Goal: Task Accomplishment & Management: Manage account settings

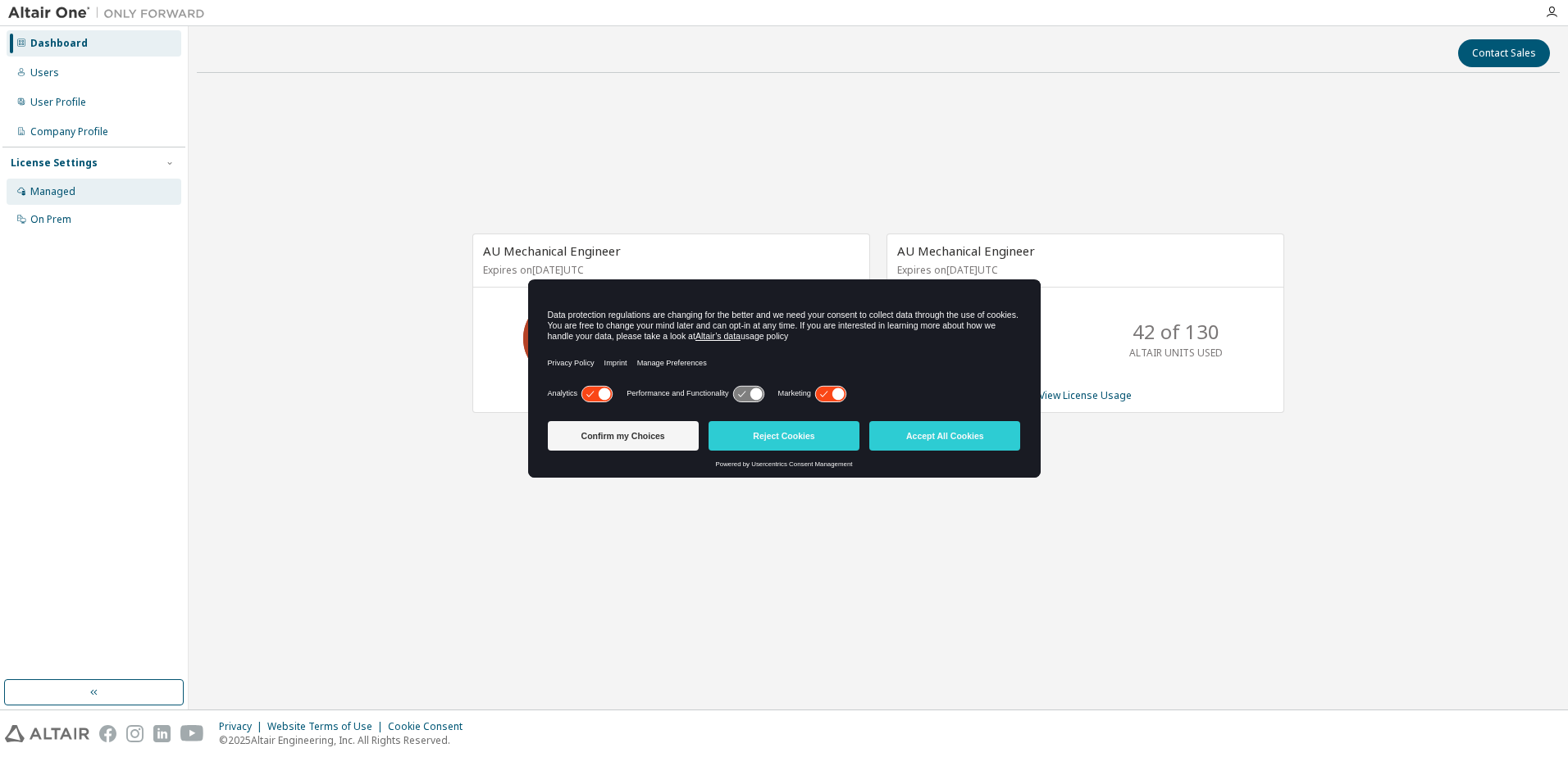
click at [57, 189] on div "Managed" at bounding box center [53, 191] width 45 height 13
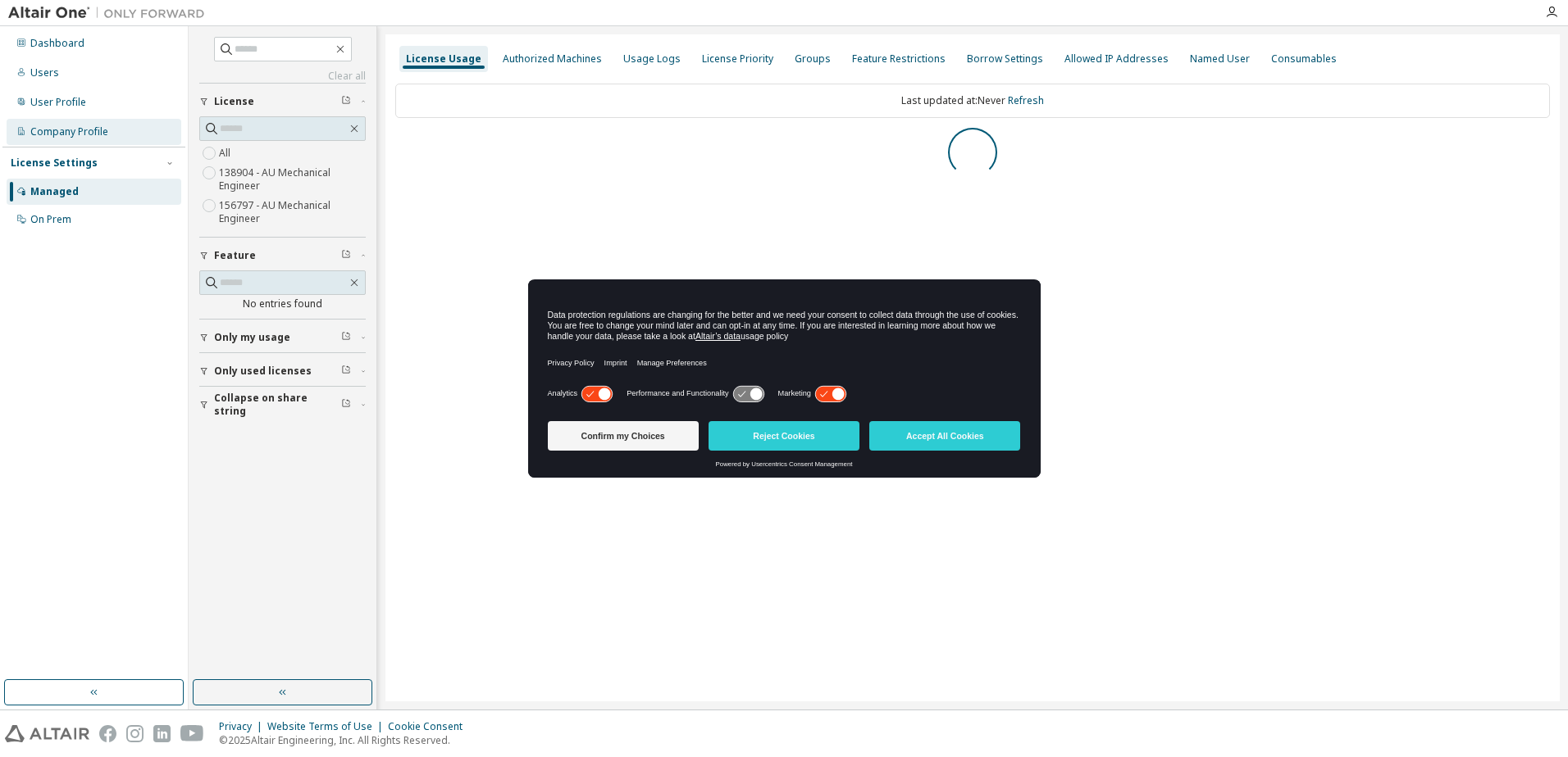
click at [73, 131] on div "Company Profile" at bounding box center [69, 132] width 78 height 13
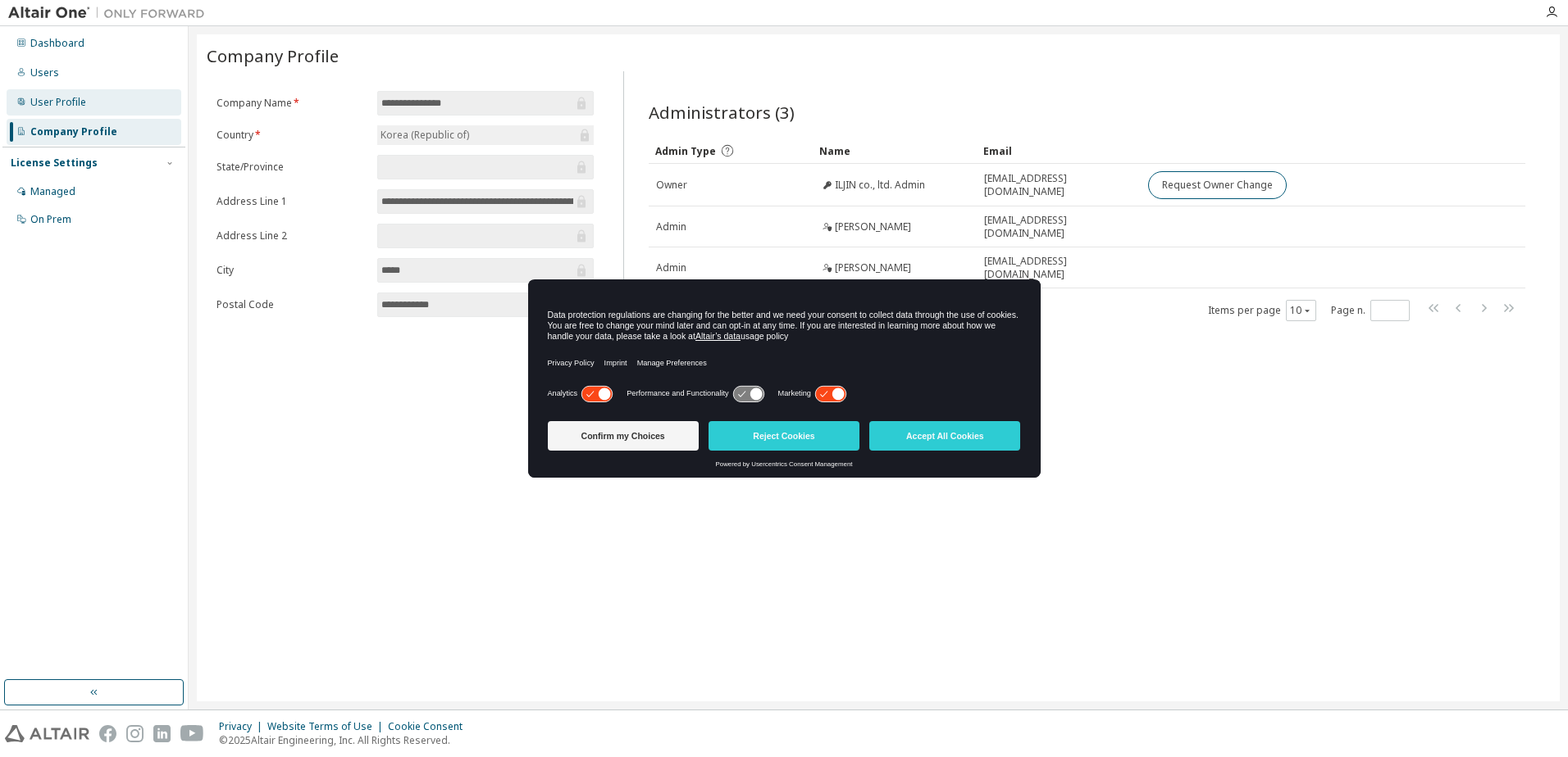
click at [76, 100] on div "User Profile" at bounding box center [59, 102] width 56 height 13
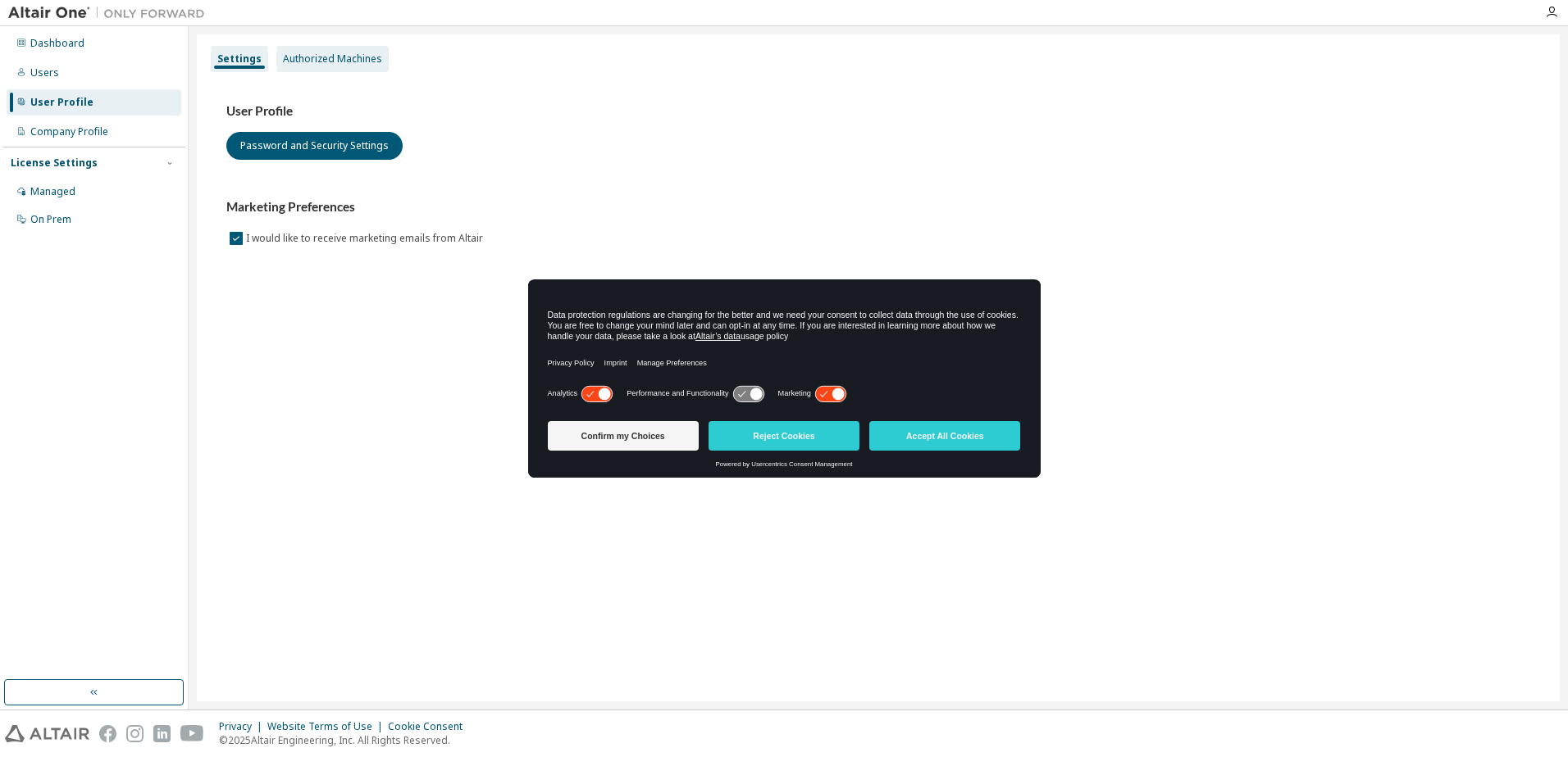
click at [334, 57] on div "Authorized Machines" at bounding box center [333, 58] width 100 height 13
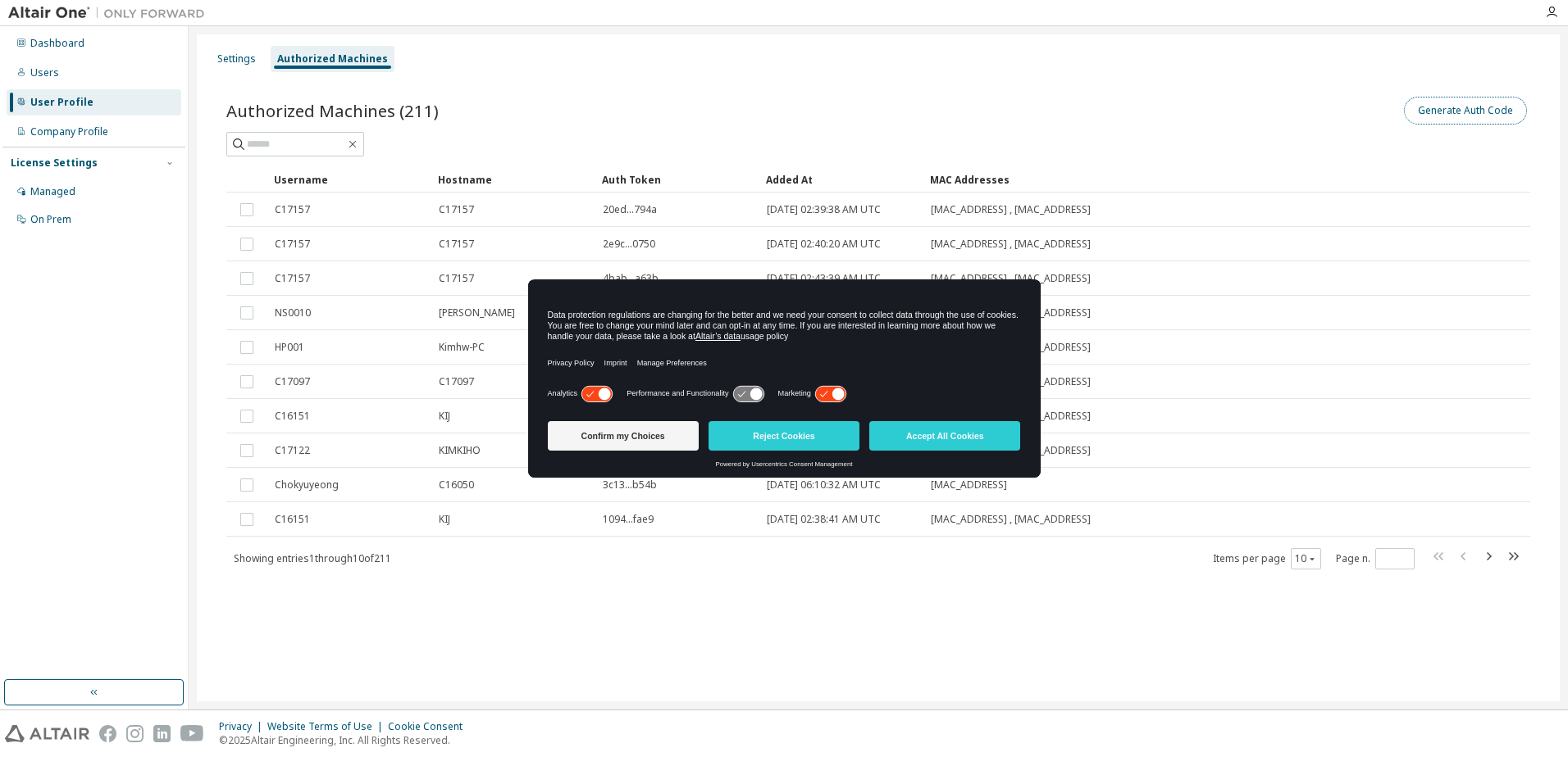
click at [1490, 103] on button "Generate Auth Code" at bounding box center [1465, 111] width 123 height 28
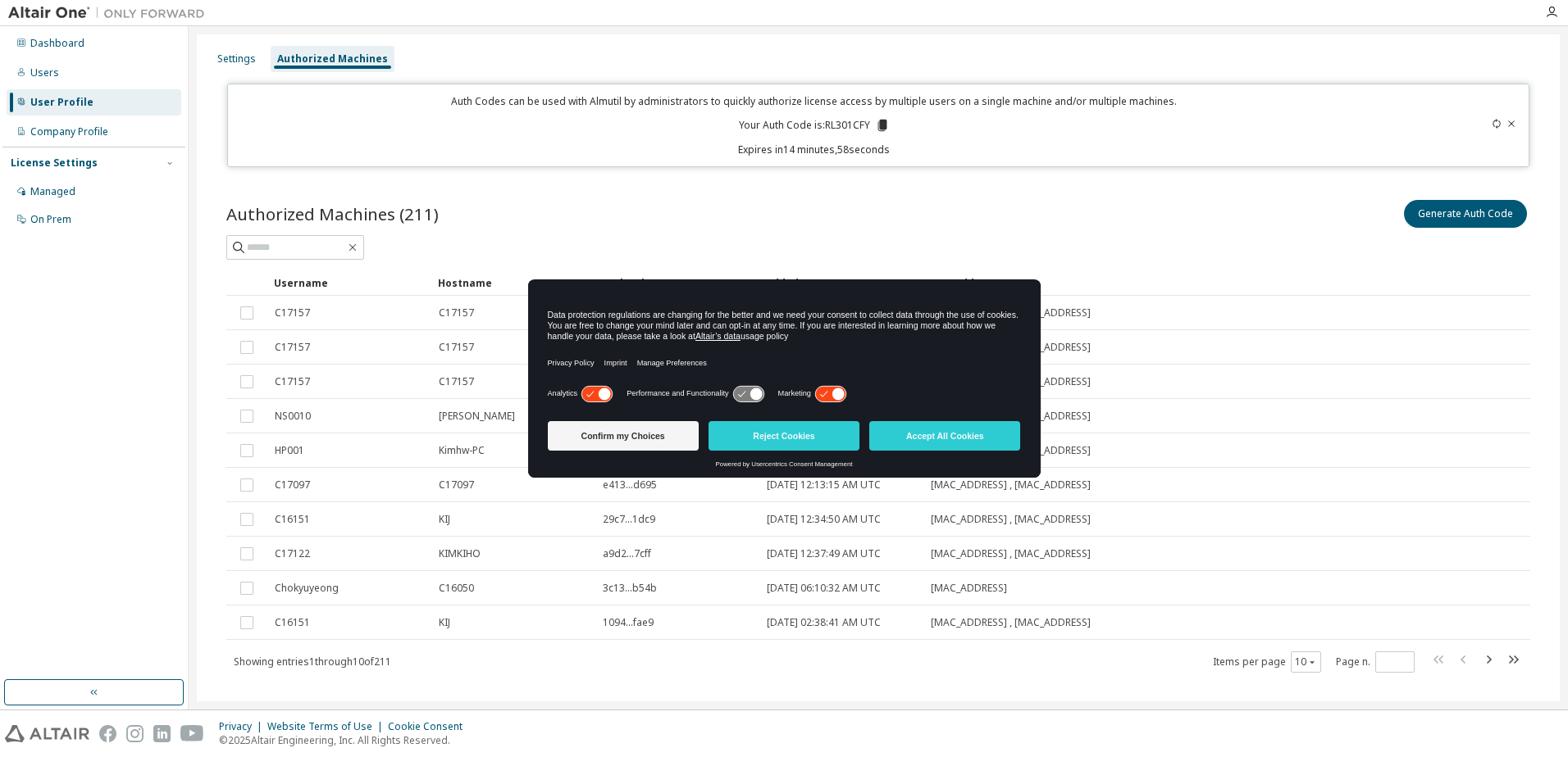
click at [876, 127] on icon at bounding box center [882, 125] width 15 height 15
